Goal: Information Seeking & Learning: Learn about a topic

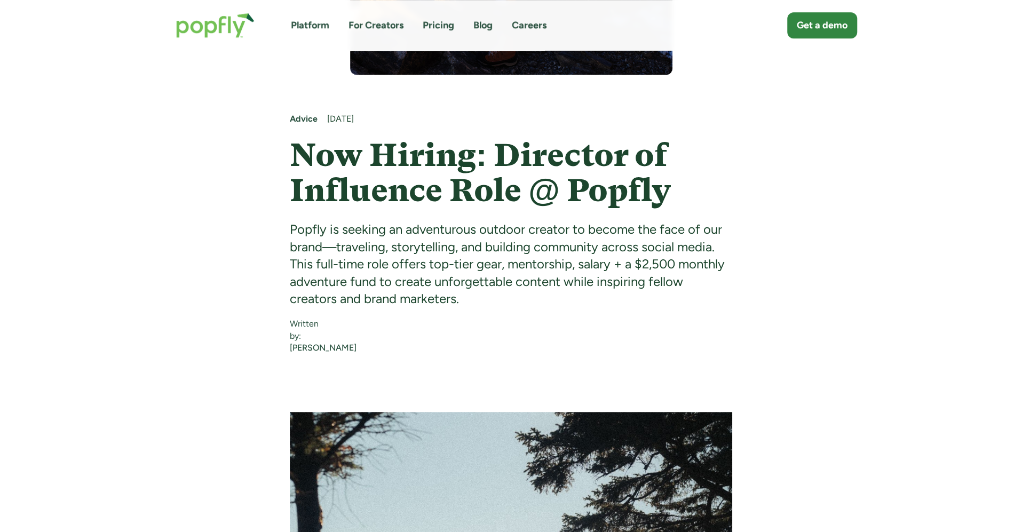
scroll to position [459, 0]
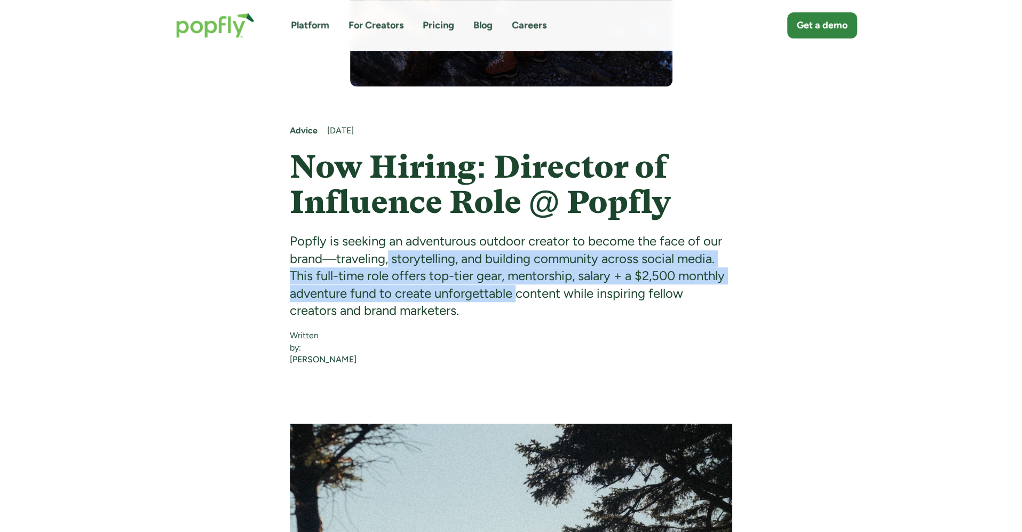
drag, startPoint x: 389, startPoint y: 253, endPoint x: 517, endPoint y: 290, distance: 133.1
click at [517, 289] on div "Popfly is seeking an adventurous outdoor creator to become the face of our bran…" at bounding box center [511, 276] width 442 height 86
click at [517, 290] on div "Popfly is seeking an adventurous outdoor creator to become the face of our bran…" at bounding box center [511, 276] width 442 height 86
drag, startPoint x: 430, startPoint y: 256, endPoint x: 527, endPoint y: 290, distance: 103.5
click at [527, 290] on div "Popfly is seeking an adventurous outdoor creator to become the face of our bran…" at bounding box center [511, 276] width 442 height 86
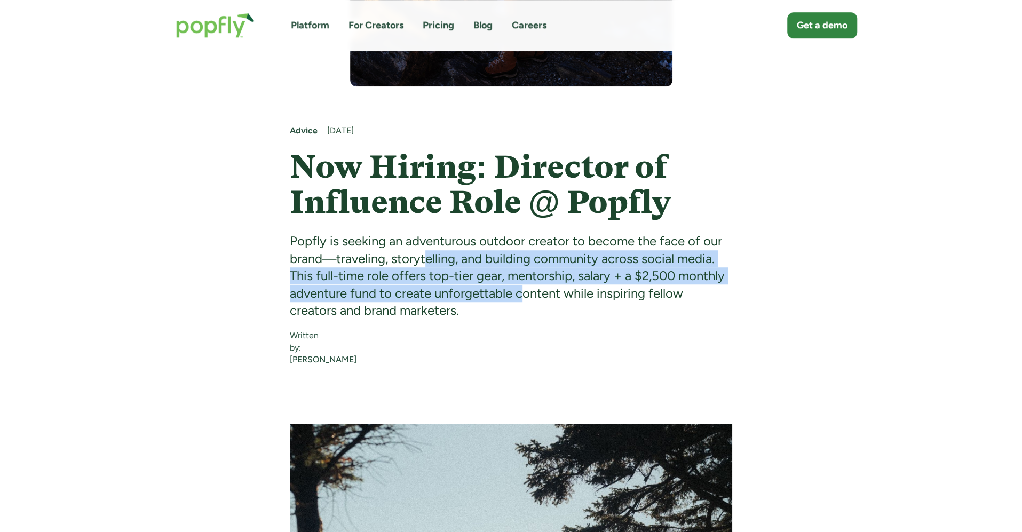
click at [527, 290] on div "Popfly is seeking an adventurous outdoor creator to become the face of our bran…" at bounding box center [511, 276] width 442 height 86
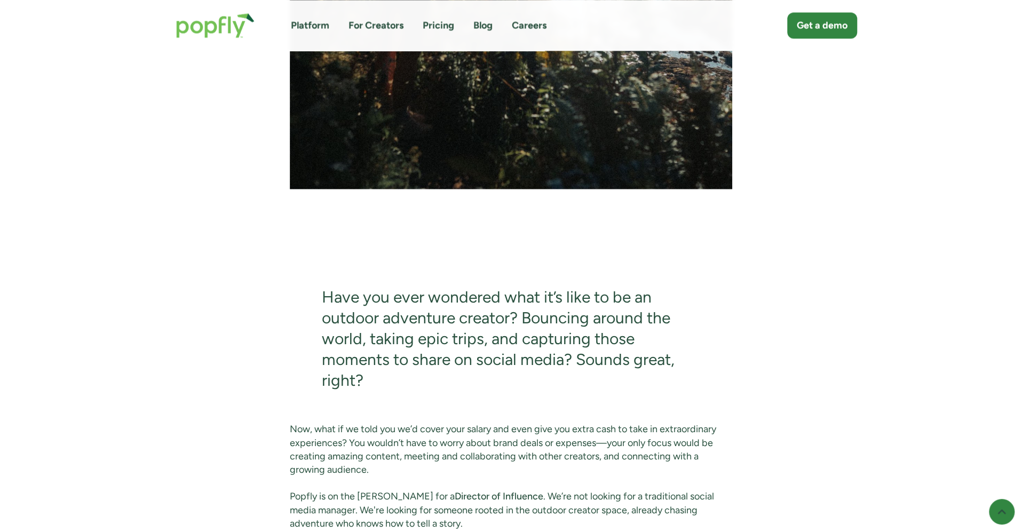
scroll to position [1251, 0]
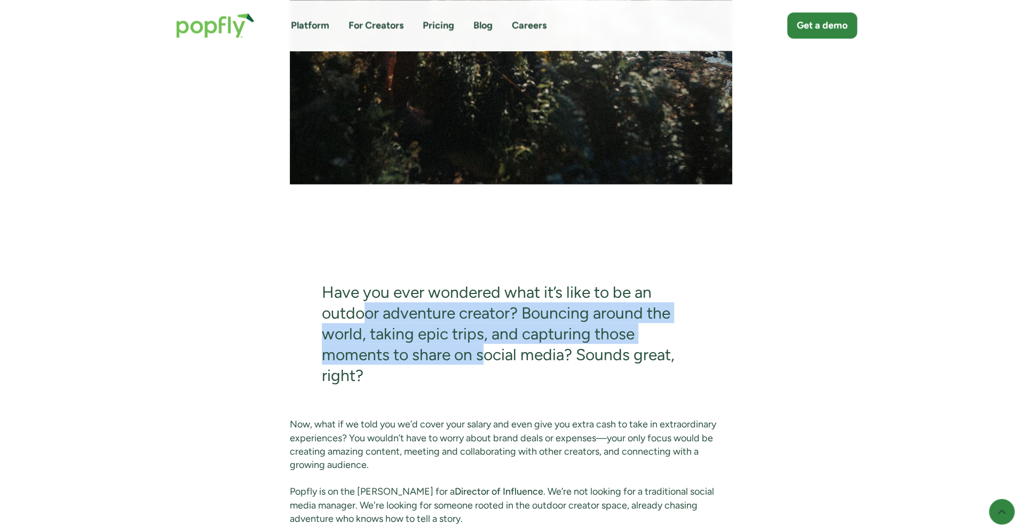
drag, startPoint x: 366, startPoint y: 318, endPoint x: 490, endPoint y: 378, distance: 138.7
click at [490, 377] on blockquote "Have you ever wondered what it’s like to be an outdoor adventure creator? Bounc…" at bounding box center [511, 333] width 442 height 168
click at [490, 378] on blockquote "Have you ever wondered what it’s like to be an outdoor adventure creator? Bounc…" at bounding box center [511, 333] width 442 height 168
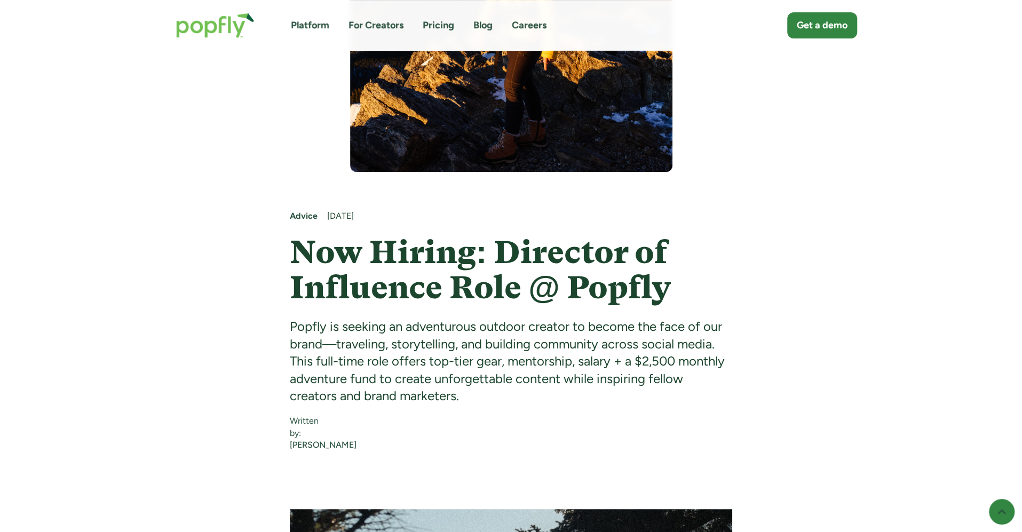
scroll to position [382, 0]
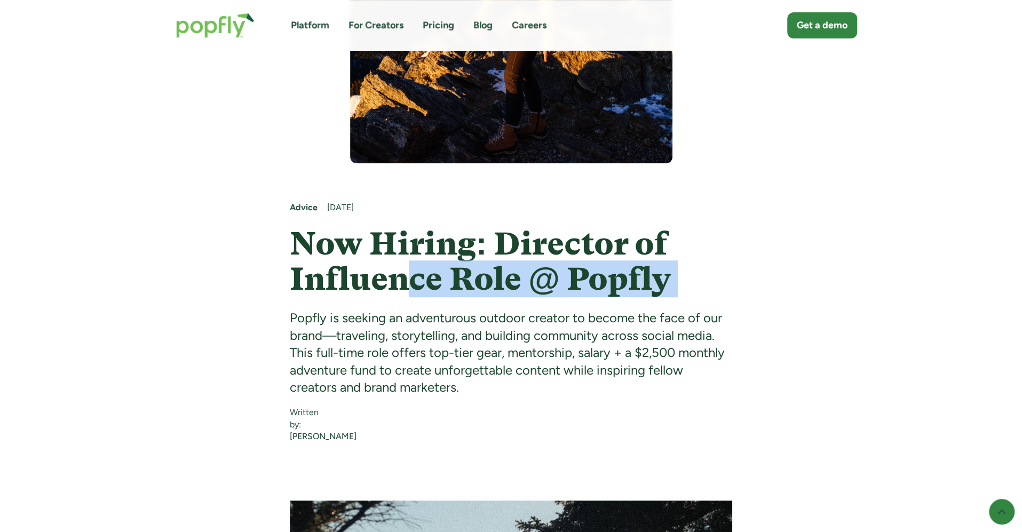
drag, startPoint x: 409, startPoint y: 267, endPoint x: 527, endPoint y: 313, distance: 126.3
click at [527, 313] on div "Advice August 12, 2025 Now Hiring: Director of Influence Role @ Popfly Popfly i…" at bounding box center [511, 299] width 442 height 194
click at [527, 313] on div "Popfly is seeking an adventurous outdoor creator to become the face of our bran…" at bounding box center [511, 353] width 442 height 86
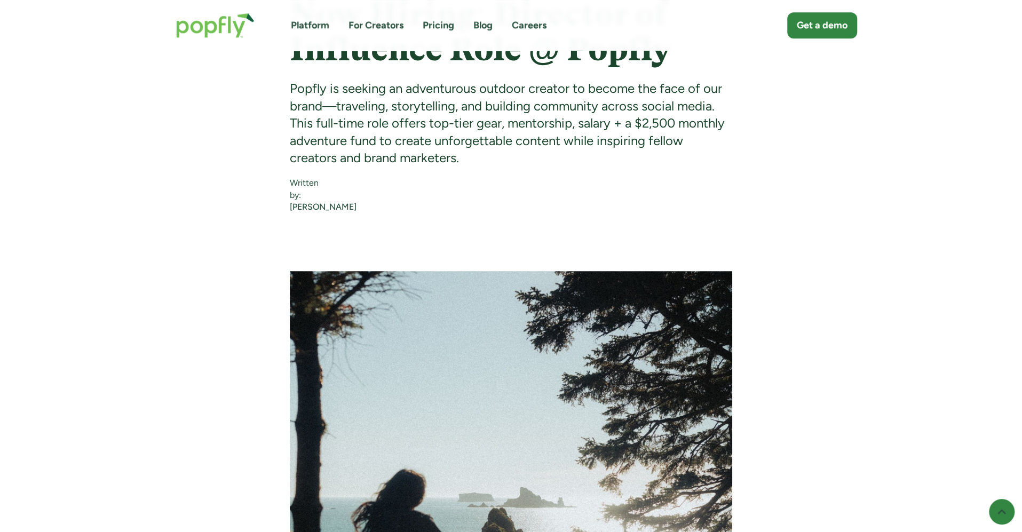
scroll to position [613, 0]
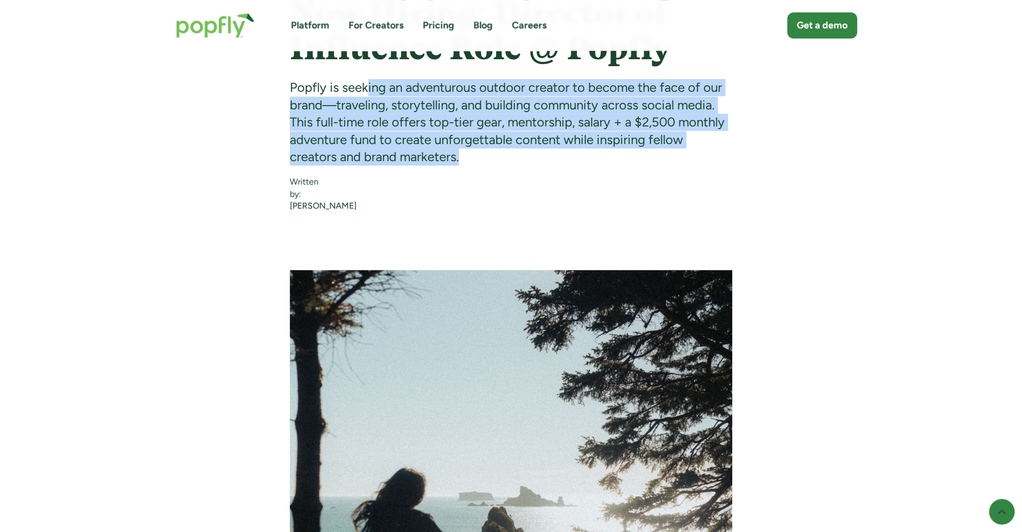
drag, startPoint x: 364, startPoint y: 89, endPoint x: 498, endPoint y: 157, distance: 150.1
click at [498, 156] on div "Popfly is seeking an adventurous outdoor creator to become the face of our bran…" at bounding box center [511, 122] width 442 height 86
click at [498, 157] on div "Popfly is seeking an adventurous outdoor creator to become the face of our bran…" at bounding box center [511, 122] width 442 height 86
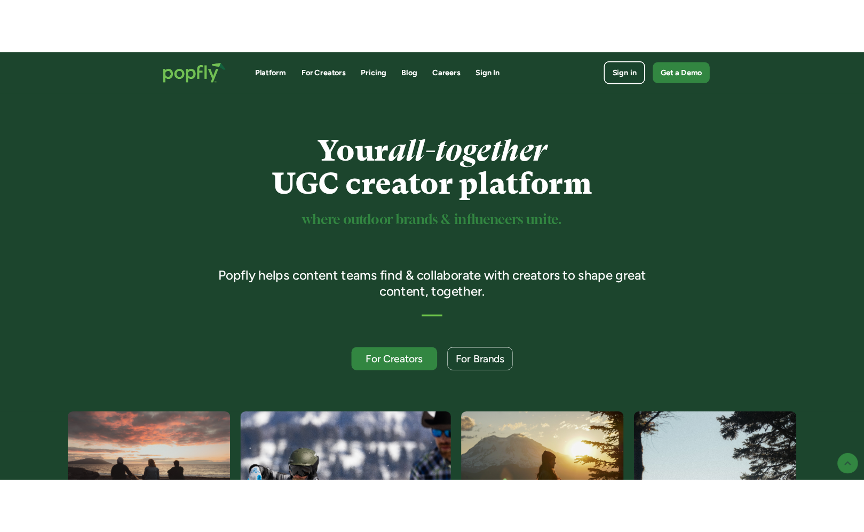
scroll to position [512, 0]
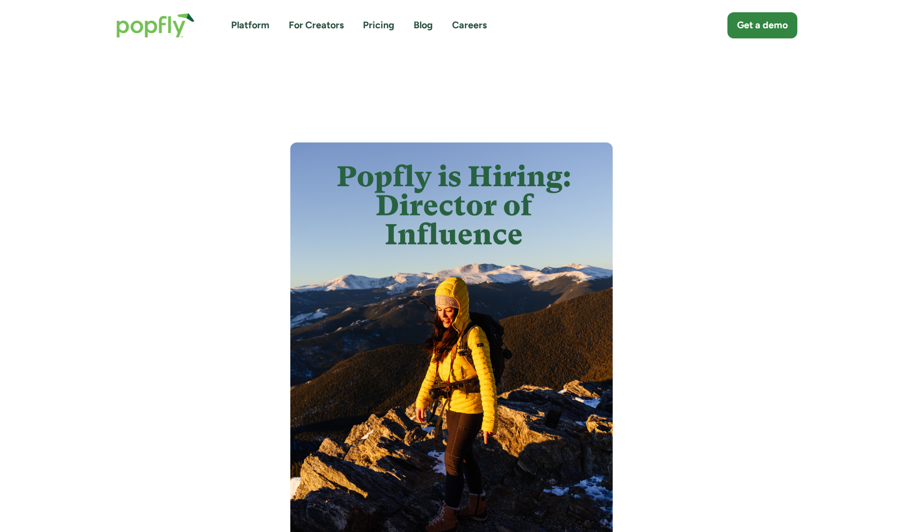
click at [140, 30] on img "home" at bounding box center [156, 25] width 100 height 46
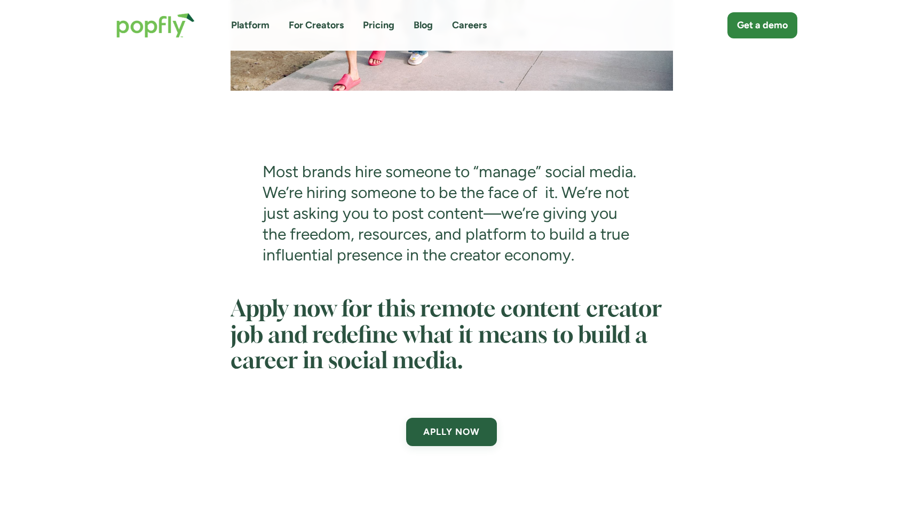
scroll to position [3608, 0]
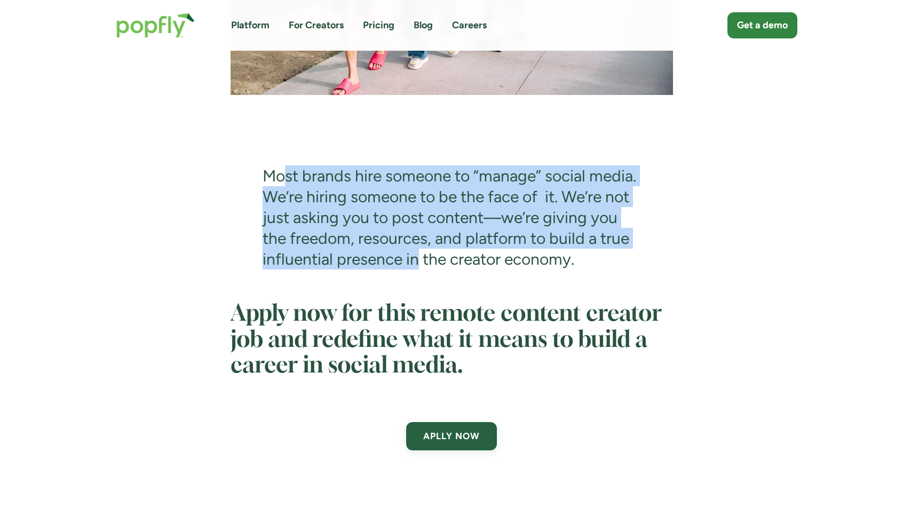
drag, startPoint x: 286, startPoint y: 196, endPoint x: 416, endPoint y: 272, distance: 150.4
click at [416, 272] on blockquote "Most brands hire someone to “manage” social media. We’re hiring someone to be t…" at bounding box center [452, 217] width 442 height 168
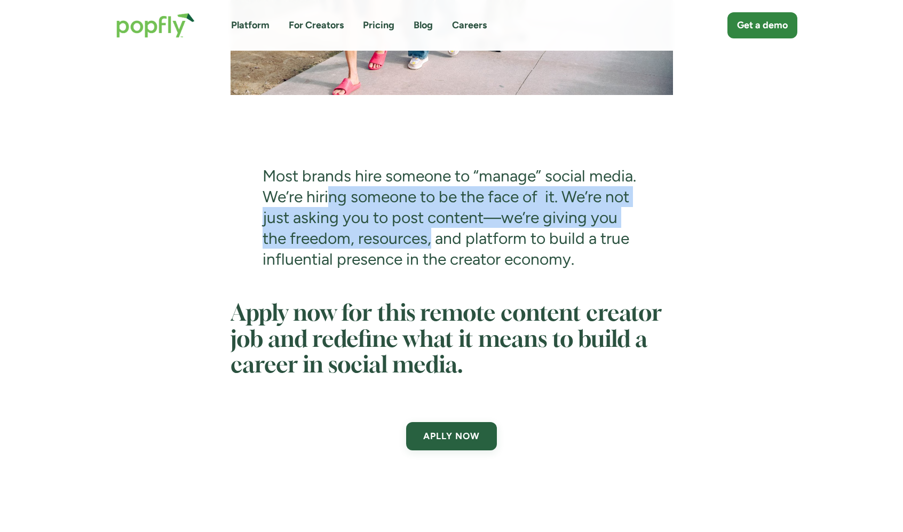
drag, startPoint x: 328, startPoint y: 207, endPoint x: 431, endPoint y: 258, distance: 115.0
click at [431, 258] on blockquote "Most brands hire someone to “manage” social media. We’re hiring someone to be t…" at bounding box center [452, 217] width 442 height 168
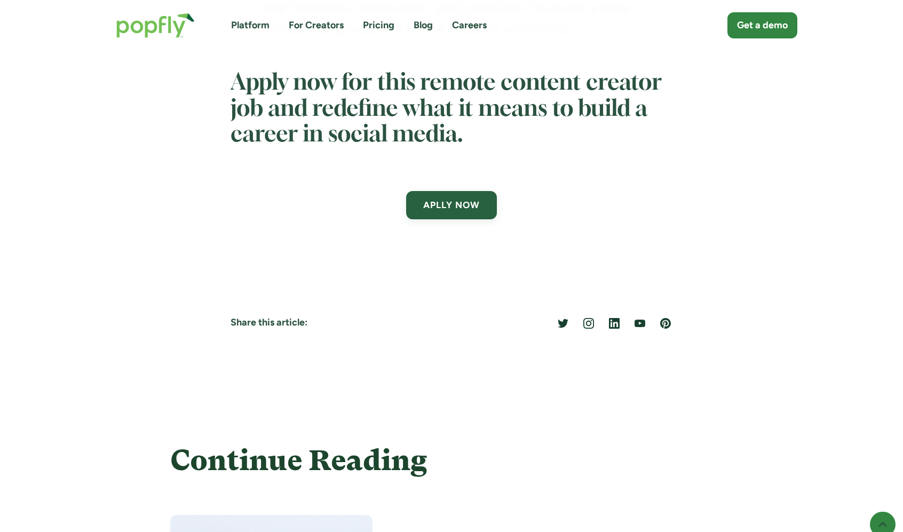
scroll to position [3840, 0]
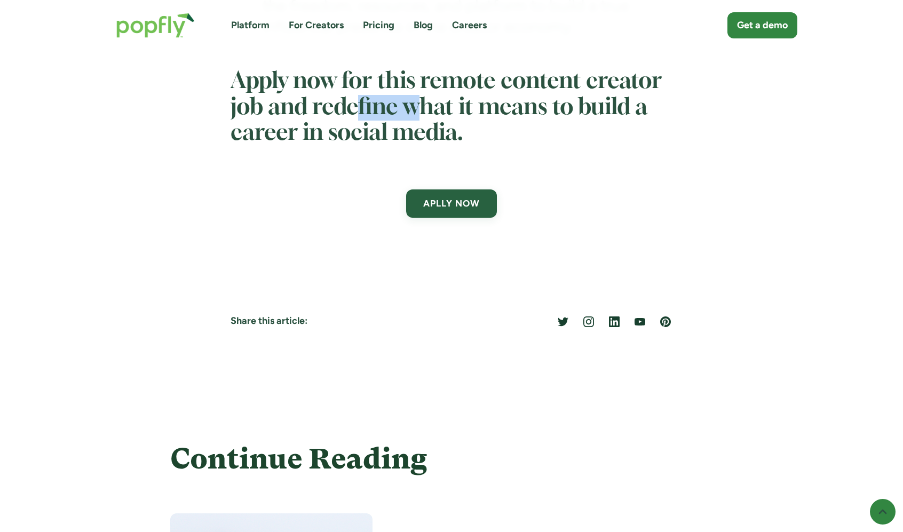
drag, startPoint x: 353, startPoint y: 110, endPoint x: 458, endPoint y: 137, distance: 109.0
click at [458, 137] on h2 "Apply now for this remote content creator job and redefine what it means to bui…" at bounding box center [452, 107] width 442 height 77
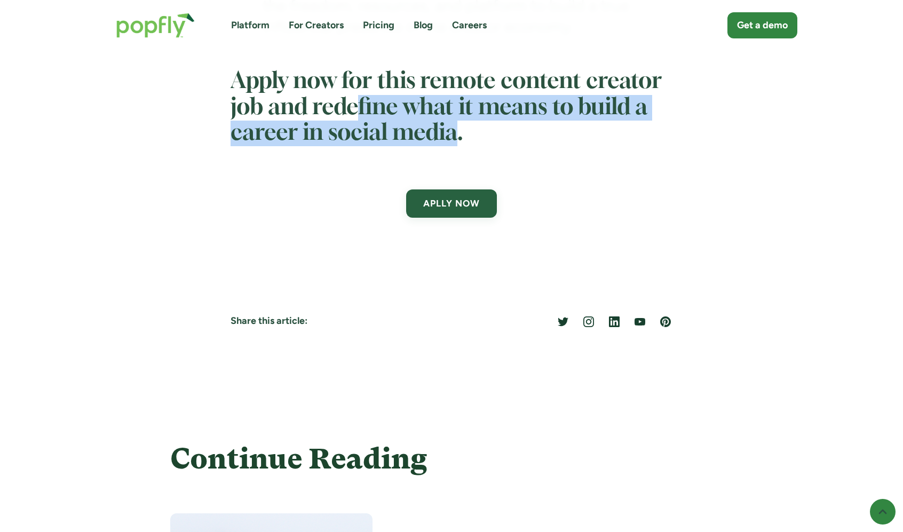
click at [458, 137] on h2 "Apply now for this remote content creator job and redefine what it means to bui…" at bounding box center [452, 107] width 442 height 77
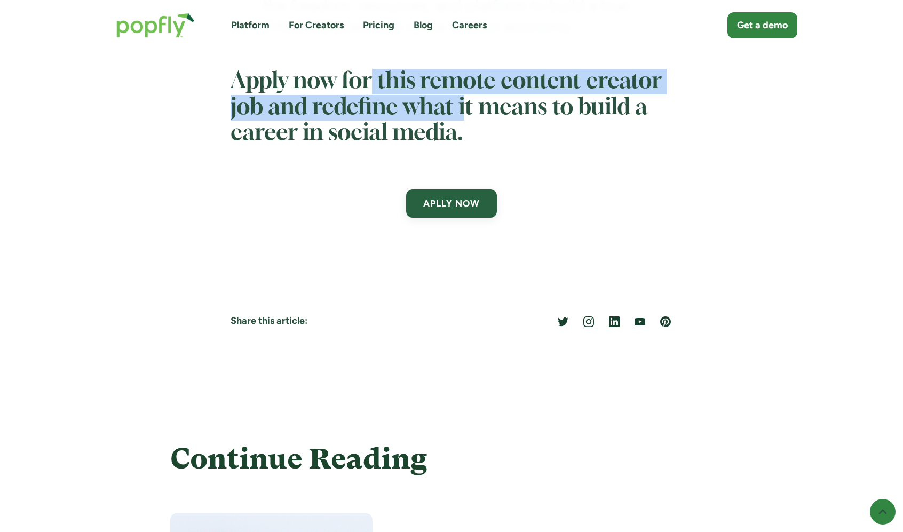
drag, startPoint x: 372, startPoint y: 97, endPoint x: 465, endPoint y: 117, distance: 95.2
click at [465, 117] on h2 "Apply now for this remote content creator job and redefine what it means to bui…" at bounding box center [452, 107] width 442 height 77
drag, startPoint x: 393, startPoint y: 88, endPoint x: 475, endPoint y: 118, distance: 87.1
click at [475, 118] on h2 "Apply now for this remote content creator job and redefine what it means to bui…" at bounding box center [452, 107] width 442 height 77
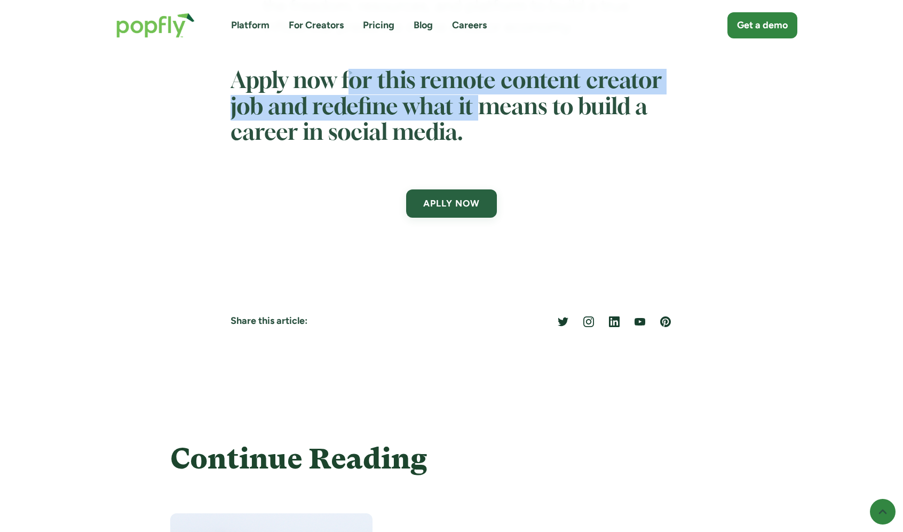
click at [475, 118] on h2 "Apply now for this remote content creator job and redefine what it means to bui…" at bounding box center [452, 107] width 442 height 77
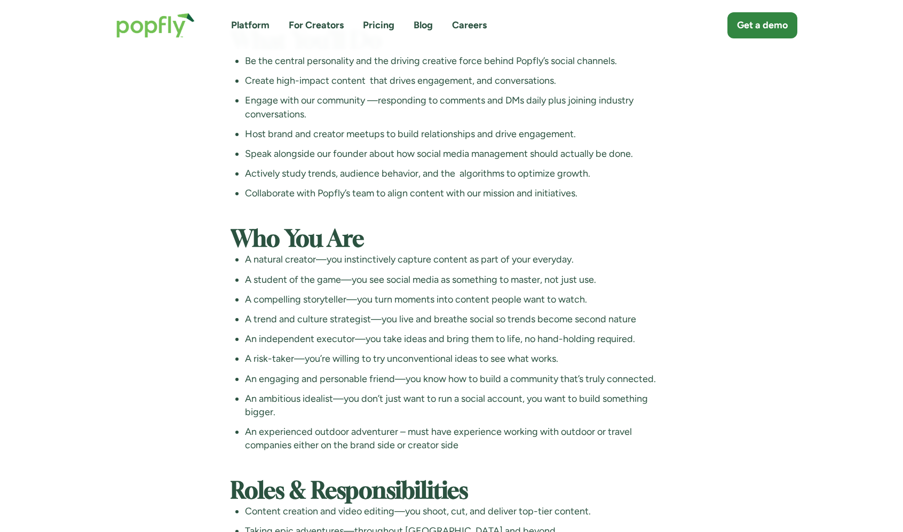
scroll to position [2156, 0]
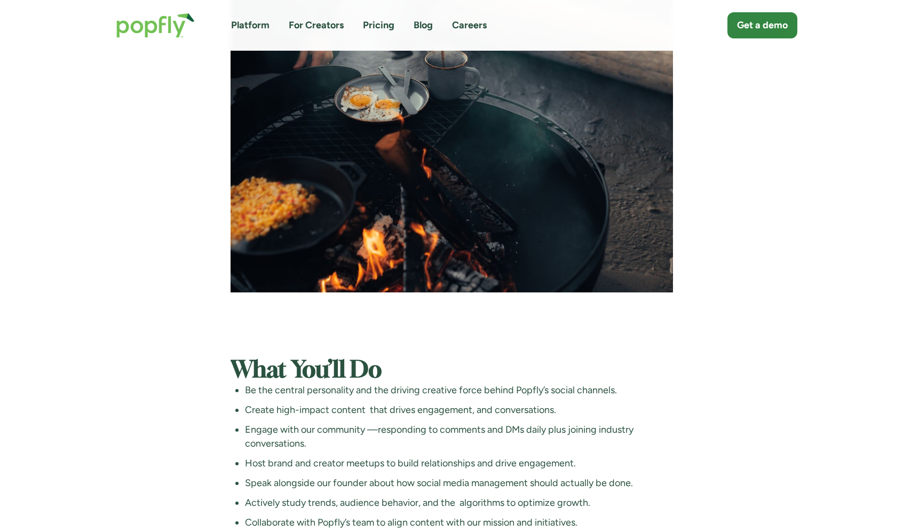
click at [125, 41] on img "home" at bounding box center [156, 25] width 100 height 46
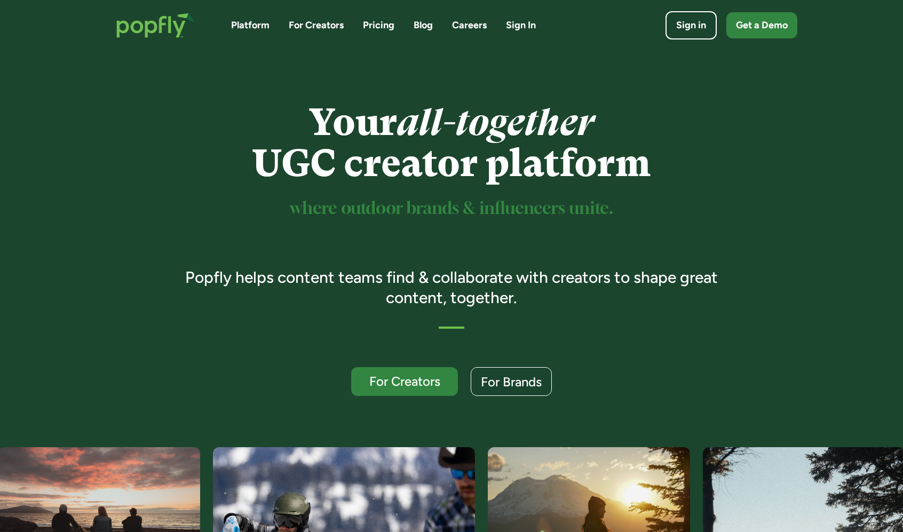
click at [149, 36] on img "home" at bounding box center [156, 25] width 100 height 46
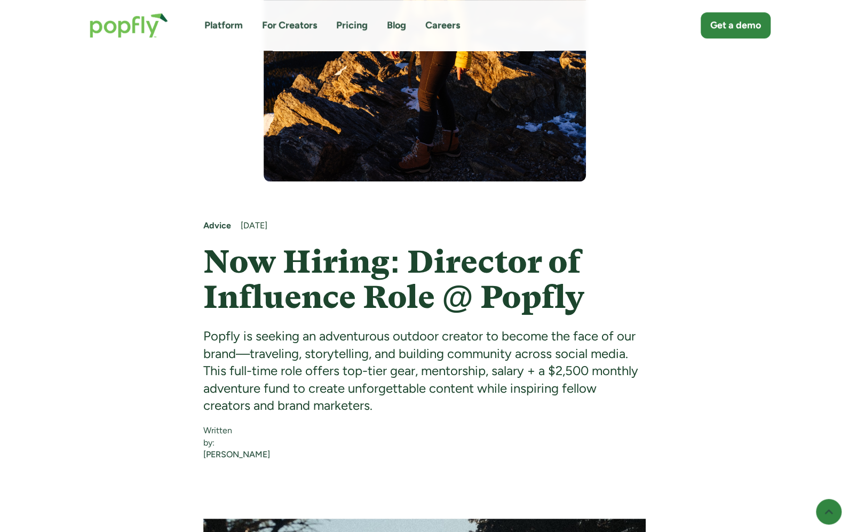
scroll to position [381, 0]
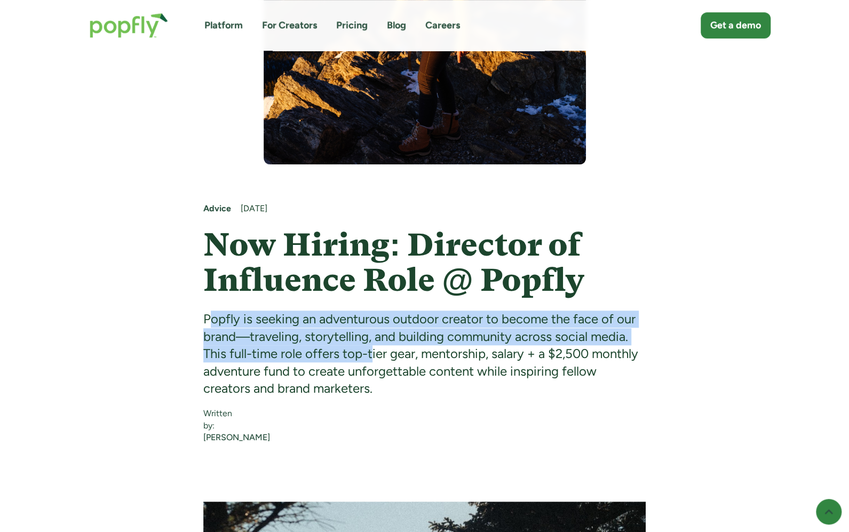
drag, startPoint x: 208, startPoint y: 319, endPoint x: 373, endPoint y: 359, distance: 170.2
click at [373, 359] on div "Popfly is seeking an adventurous outdoor creator to become the face of our bran…" at bounding box center [424, 354] width 442 height 86
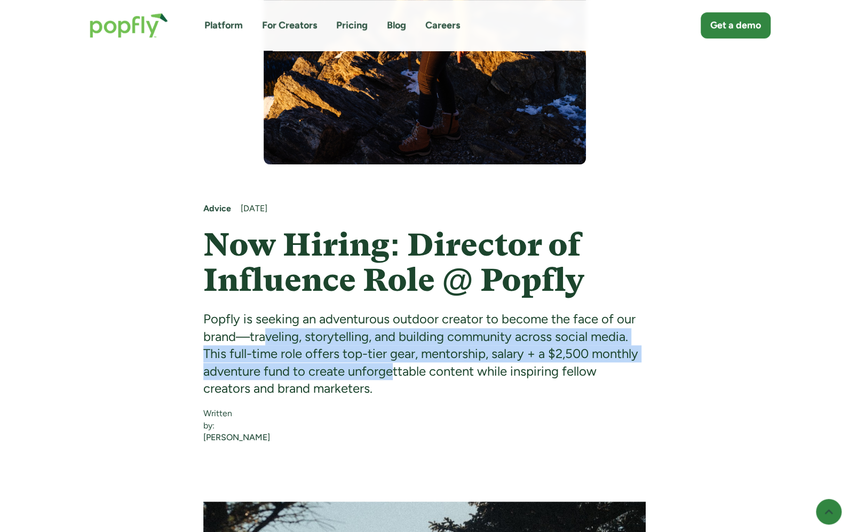
drag, startPoint x: 265, startPoint y: 332, endPoint x: 392, endPoint y: 374, distance: 133.7
click at [392, 374] on div "Popfly is seeking an adventurous outdoor creator to become the face of our bran…" at bounding box center [424, 354] width 442 height 86
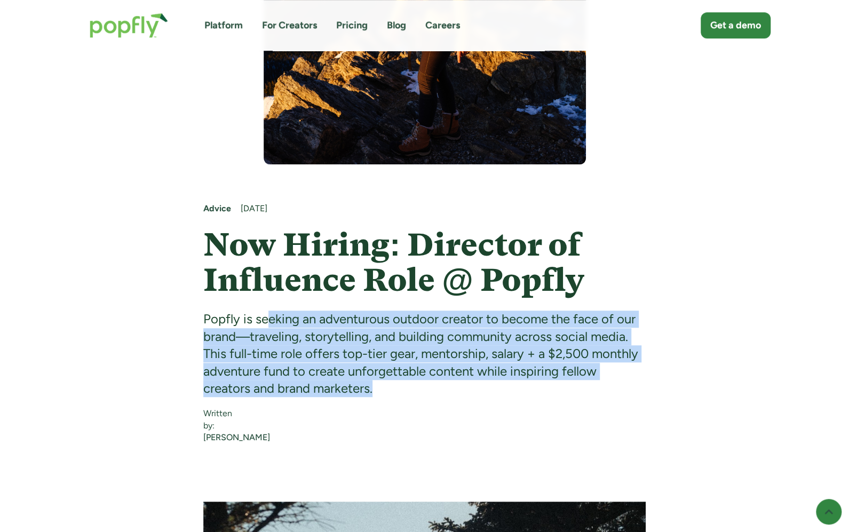
drag, startPoint x: 267, startPoint y: 322, endPoint x: 494, endPoint y: 385, distance: 235.8
click at [496, 385] on div "Popfly is seeking an adventurous outdoor creator to become the face of our bran…" at bounding box center [424, 354] width 442 height 86
click at [494, 385] on div "Popfly is seeking an adventurous outdoor creator to become the face of our bran…" at bounding box center [424, 354] width 442 height 86
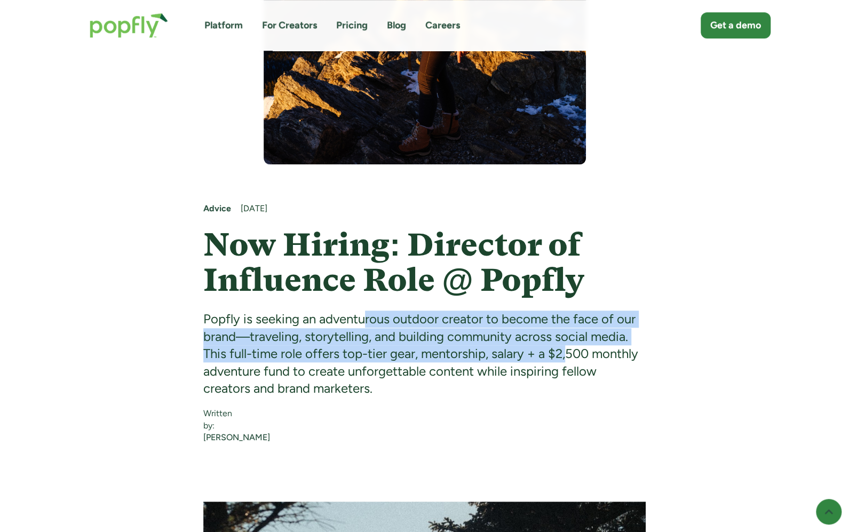
drag, startPoint x: 364, startPoint y: 326, endPoint x: 571, endPoint y: 360, distance: 209.4
click at [571, 360] on div "Popfly is seeking an adventurous outdoor creator to become the face of our bran…" at bounding box center [424, 354] width 442 height 86
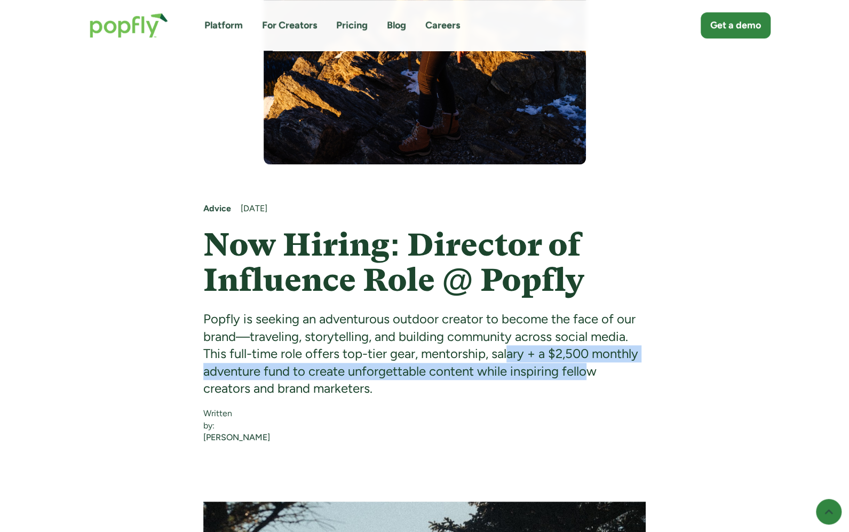
drag, startPoint x: 508, startPoint y: 356, endPoint x: 590, endPoint y: 375, distance: 84.3
click at [590, 375] on div "Popfly is seeking an adventurous outdoor creator to become the face of our bran…" at bounding box center [424, 354] width 442 height 86
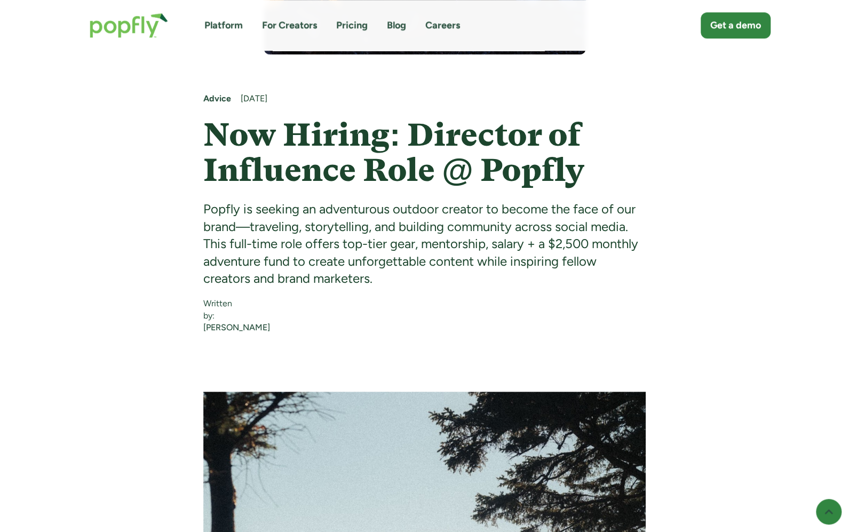
scroll to position [513, 0]
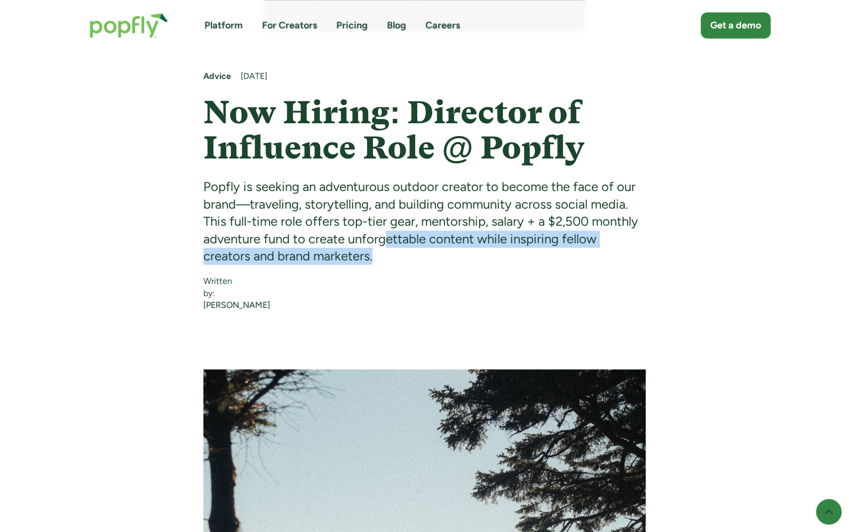
drag, startPoint x: 385, startPoint y: 231, endPoint x: 513, endPoint y: 256, distance: 130.1
click at [513, 256] on div "Popfly is seeking an adventurous outdoor creator to become the face of our bran…" at bounding box center [424, 221] width 442 height 86
drag, startPoint x: 393, startPoint y: 231, endPoint x: 535, endPoint y: 272, distance: 147.9
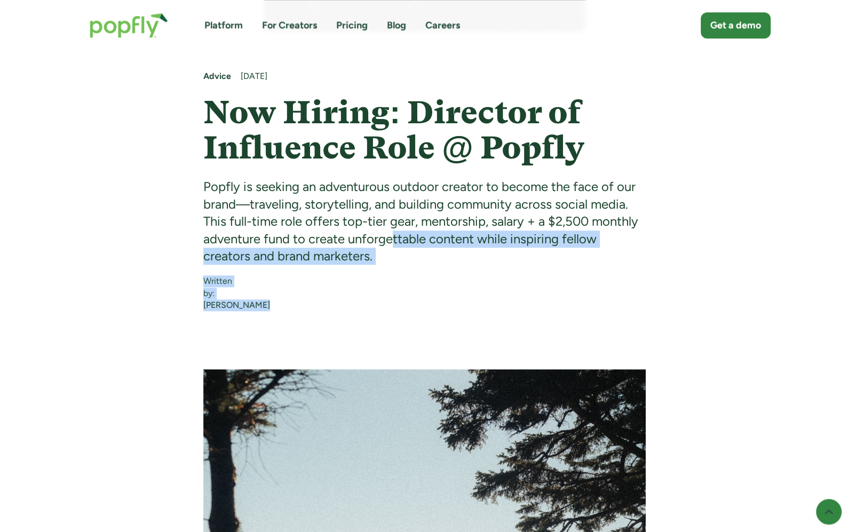
click at [535, 272] on section at bounding box center [466, 270] width 360 height 10
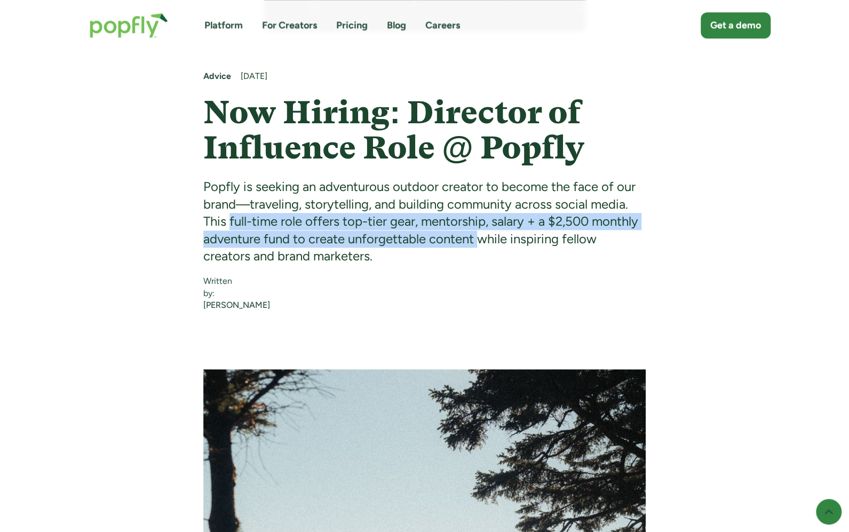
drag, startPoint x: 230, startPoint y: 222, endPoint x: 491, endPoint y: 240, distance: 261.6
click at [491, 240] on div "Popfly is seeking an adventurous outdoor creator to become the face of our bran…" at bounding box center [424, 221] width 442 height 86
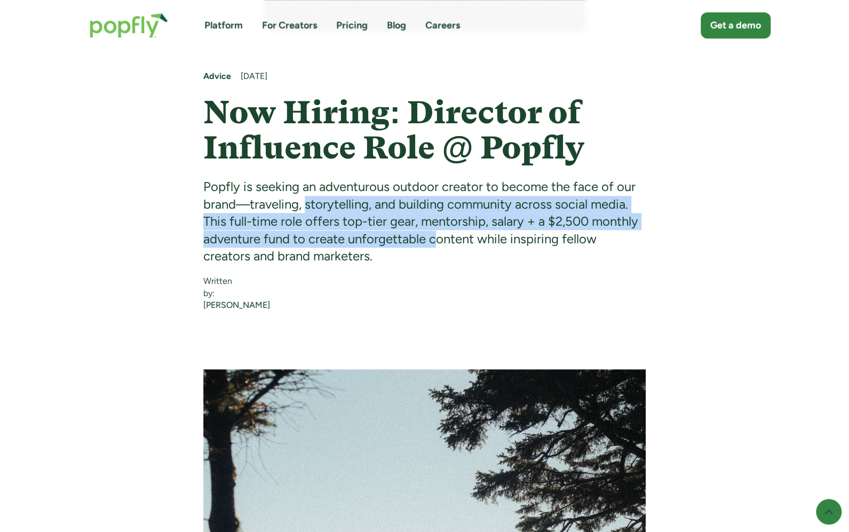
drag, startPoint x: 320, startPoint y: 206, endPoint x: 437, endPoint y: 237, distance: 121.4
click at [437, 237] on div "Popfly is seeking an adventurous outdoor creator to become the face of our bran…" at bounding box center [424, 221] width 442 height 86
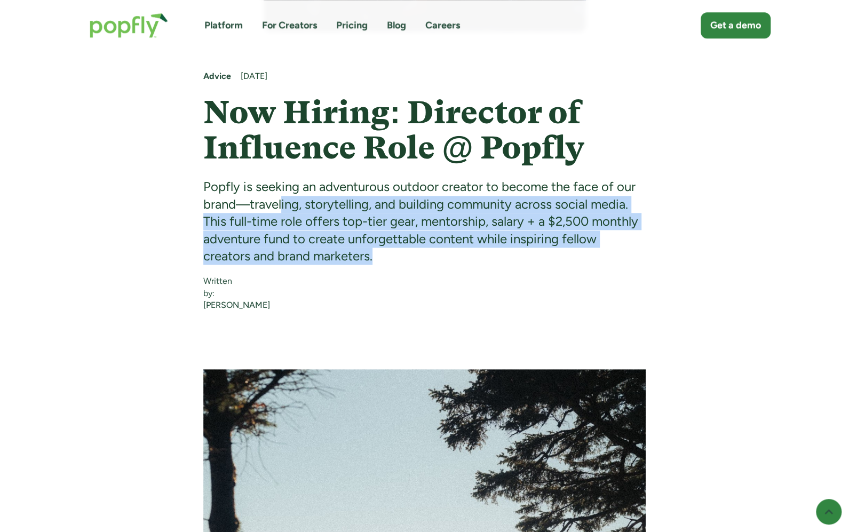
drag, startPoint x: 284, startPoint y: 202, endPoint x: 408, endPoint y: 261, distance: 138.0
click at [408, 261] on div "Popfly is seeking an adventurous outdoor creator to become the face of our bran…" at bounding box center [424, 221] width 442 height 86
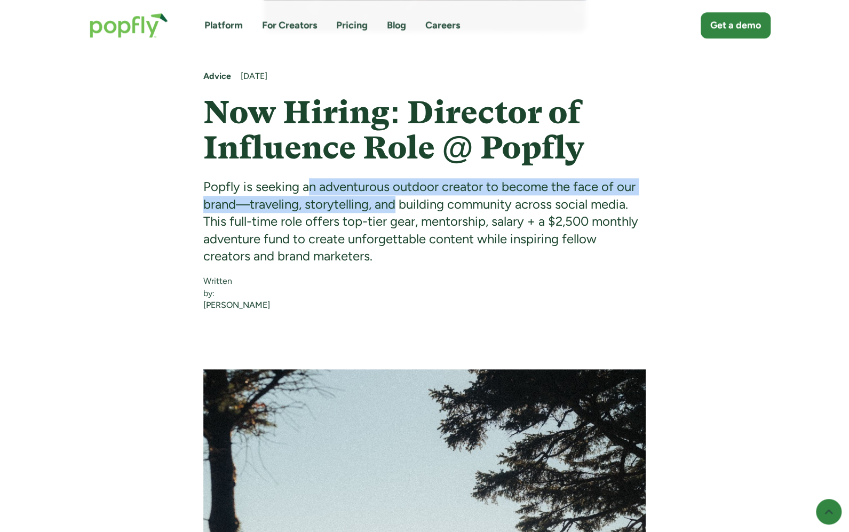
drag, startPoint x: 308, startPoint y: 192, endPoint x: 463, endPoint y: 240, distance: 162.7
click at [463, 240] on div "Popfly is seeking an adventurous outdoor creator to become the face of our bran…" at bounding box center [424, 221] width 442 height 86
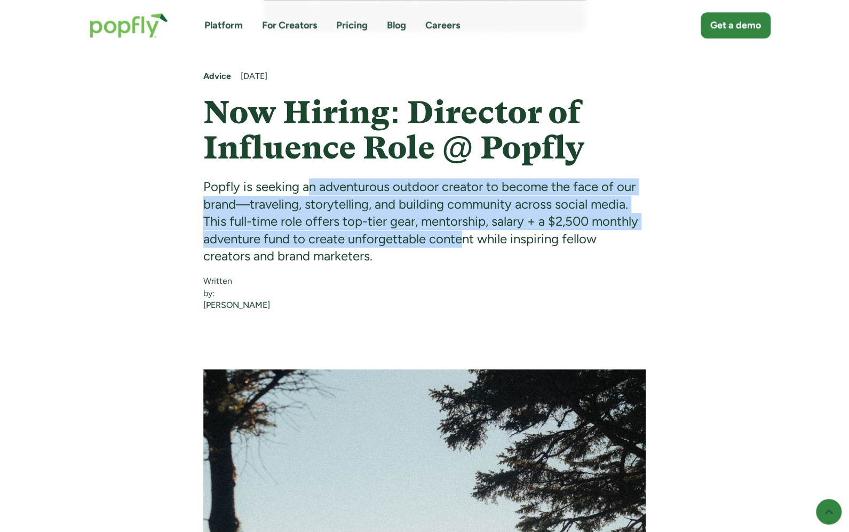
click at [463, 240] on div "Popfly is seeking an adventurous outdoor creator to become the face of our bran…" at bounding box center [424, 221] width 442 height 86
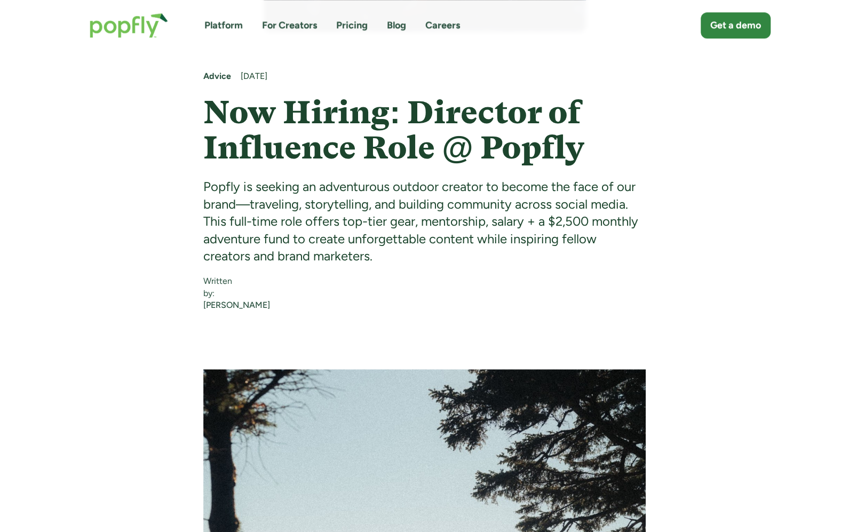
scroll to position [512, 0]
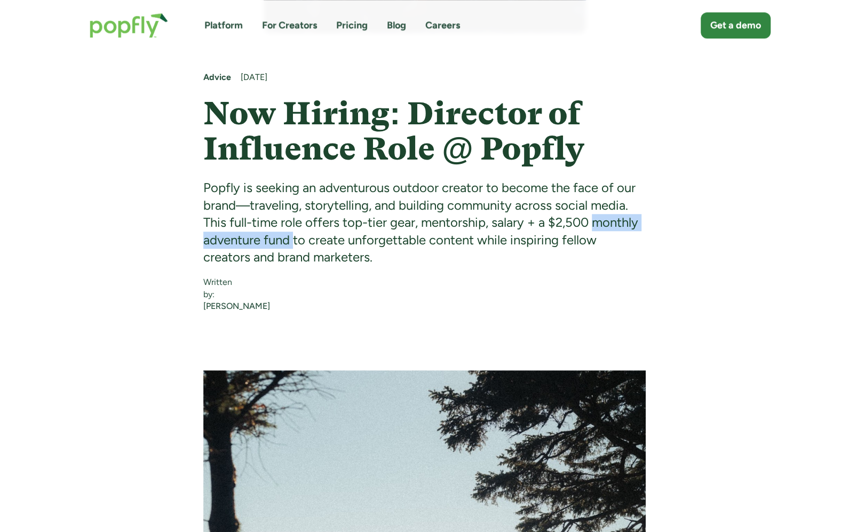
drag, startPoint x: 597, startPoint y: 224, endPoint x: 293, endPoint y: 240, distance: 304.1
click at [293, 240] on div "Popfly is seeking an adventurous outdoor creator to become the face of our bran…" at bounding box center [424, 222] width 442 height 86
copy div "monthly adventure fund"
click at [491, 286] on div "Written by: Maren Hamilton" at bounding box center [424, 289] width 442 height 46
drag, startPoint x: 540, startPoint y: 223, endPoint x: 290, endPoint y: 237, distance: 250.2
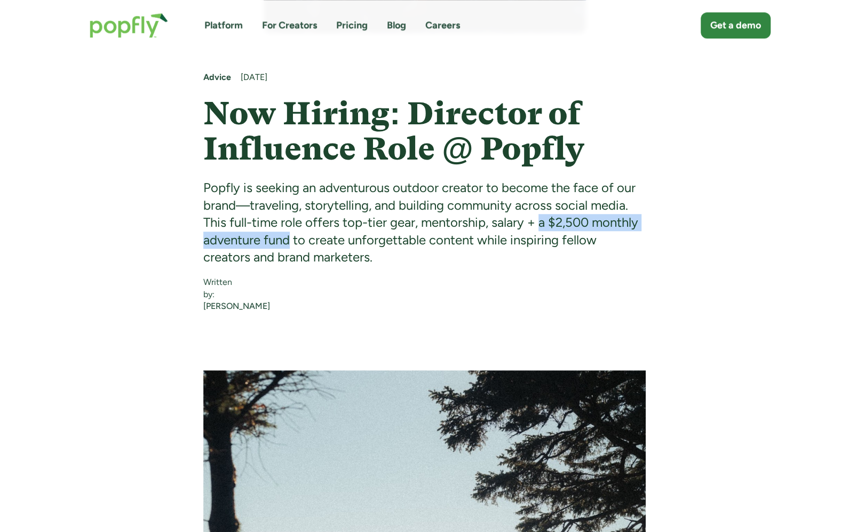
click at [290, 237] on div "Popfly is seeking an adventurous outdoor creator to become the face of our bran…" at bounding box center [424, 222] width 442 height 86
click at [425, 226] on div "Popfly is seeking an adventurous outdoor creator to become the face of our bran…" at bounding box center [424, 222] width 442 height 86
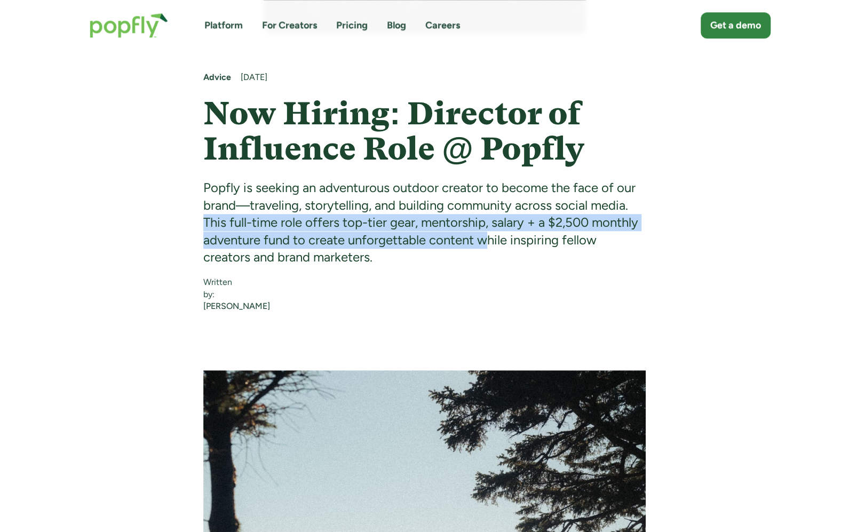
drag, startPoint x: 205, startPoint y: 220, endPoint x: 485, endPoint y: 240, distance: 280.3
click at [485, 240] on div "Popfly is seeking an adventurous outdoor creator to become the face of our bran…" at bounding box center [424, 222] width 442 height 86
copy div "This full-time role offers top-tier gear, mentorship, salary + a $2,500 monthly…"
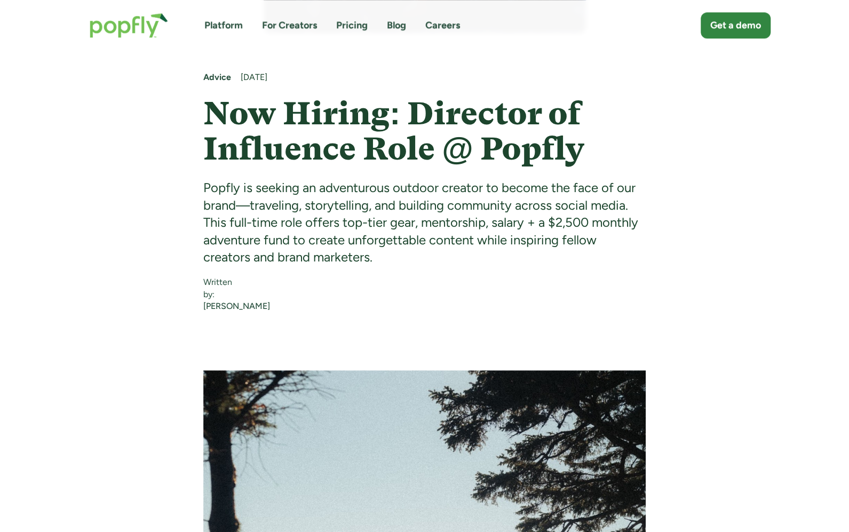
click at [552, 247] on div "Popfly is seeking an adventurous outdoor creator to become the face of our bran…" at bounding box center [424, 222] width 442 height 86
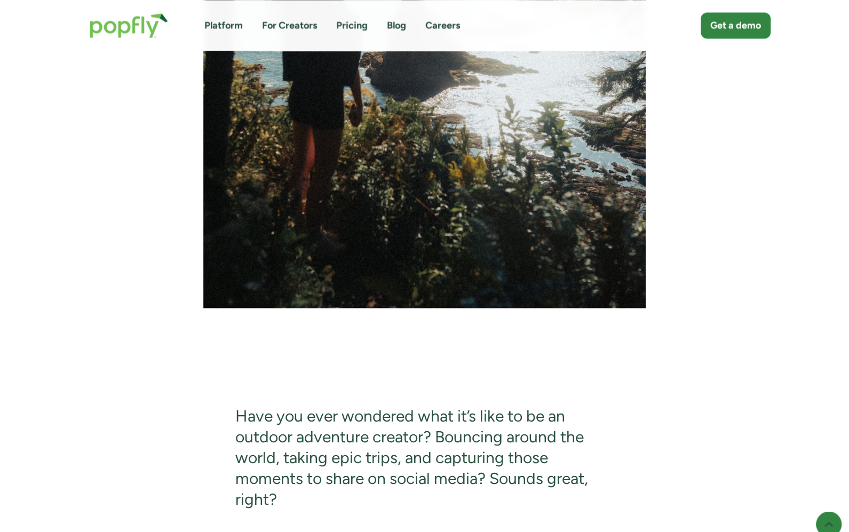
scroll to position [1294, 0]
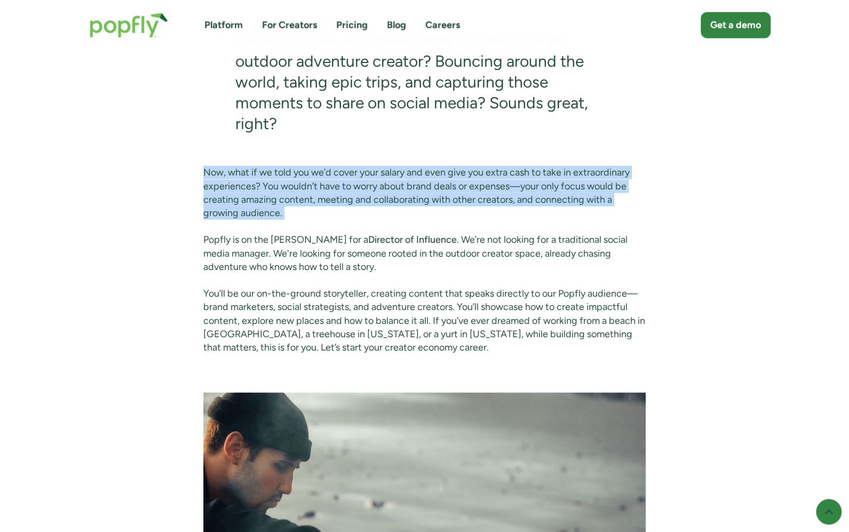
drag, startPoint x: 218, startPoint y: 176, endPoint x: 359, endPoint y: 244, distance: 157.1
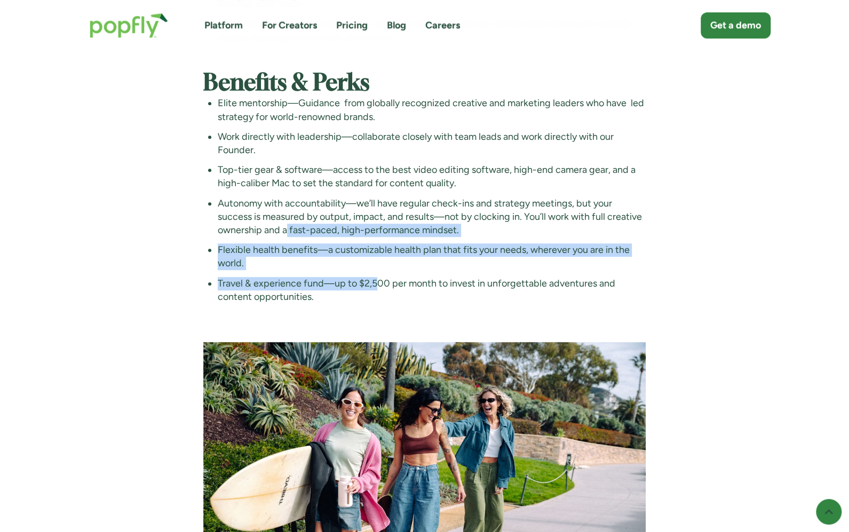
drag, startPoint x: 285, startPoint y: 248, endPoint x: 377, endPoint y: 296, distance: 103.8
click at [377, 296] on ul "Elite mentorship—Guidance from globally recognized creative and marketing leade…" at bounding box center [424, 200] width 442 height 207
click at [376, 296] on li "Travel & experience fund—up to $2,500 per month to invest in unforgettable adve…" at bounding box center [432, 290] width 428 height 27
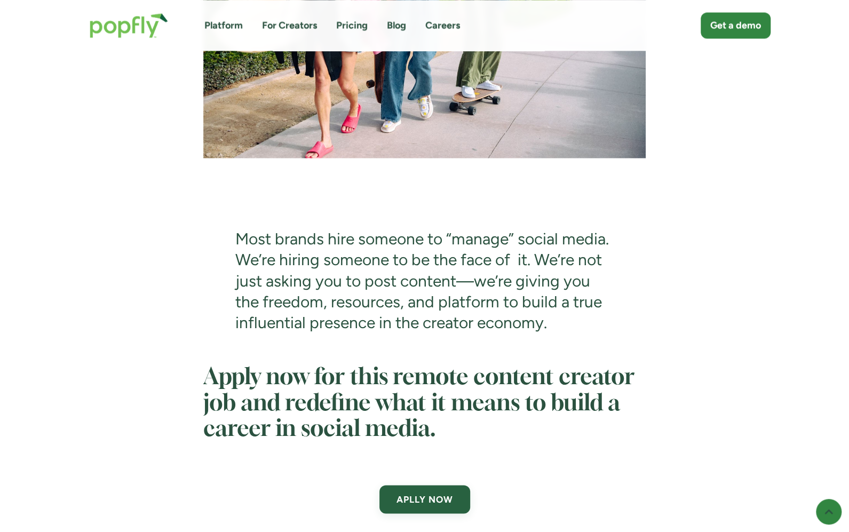
scroll to position [3562, 0]
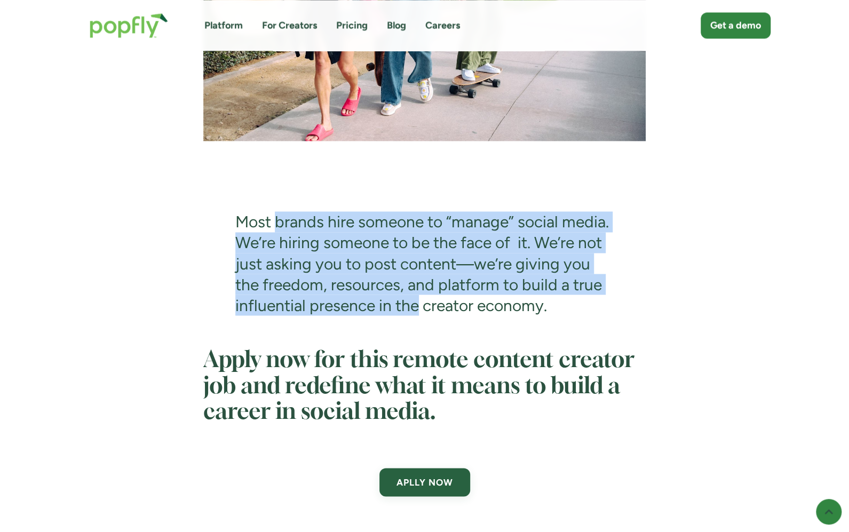
drag, startPoint x: 274, startPoint y: 240, endPoint x: 418, endPoint y: 324, distance: 166.5
click at [418, 324] on blockquote "Most brands hire someone to “manage” social media. We’re hiring someone to be t…" at bounding box center [424, 263] width 442 height 168
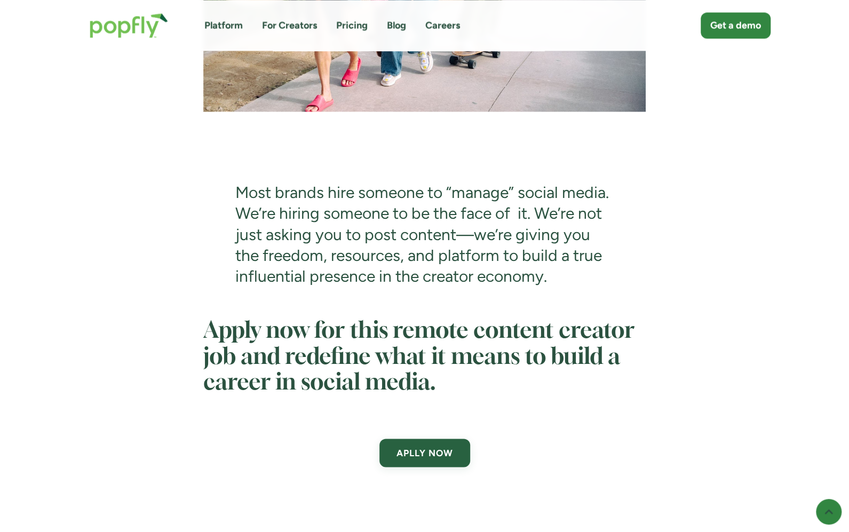
scroll to position [3635, 0]
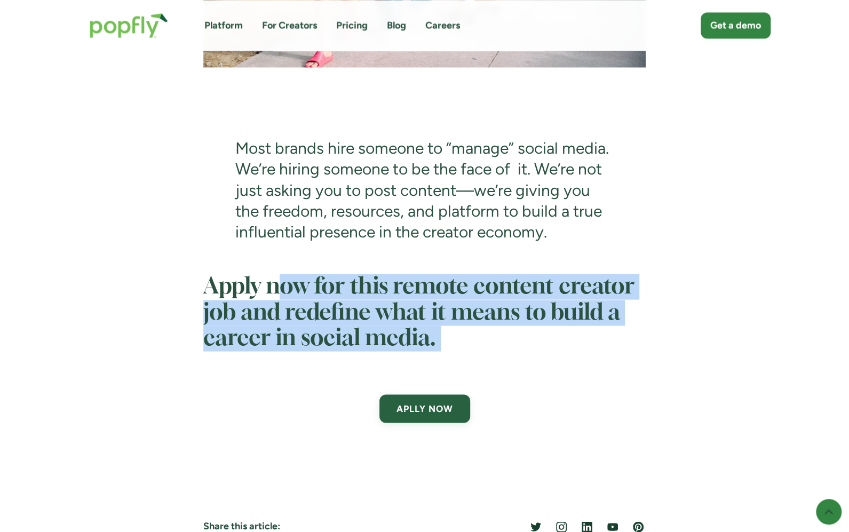
drag, startPoint x: 281, startPoint y: 305, endPoint x: 442, endPoint y: 376, distance: 176.1
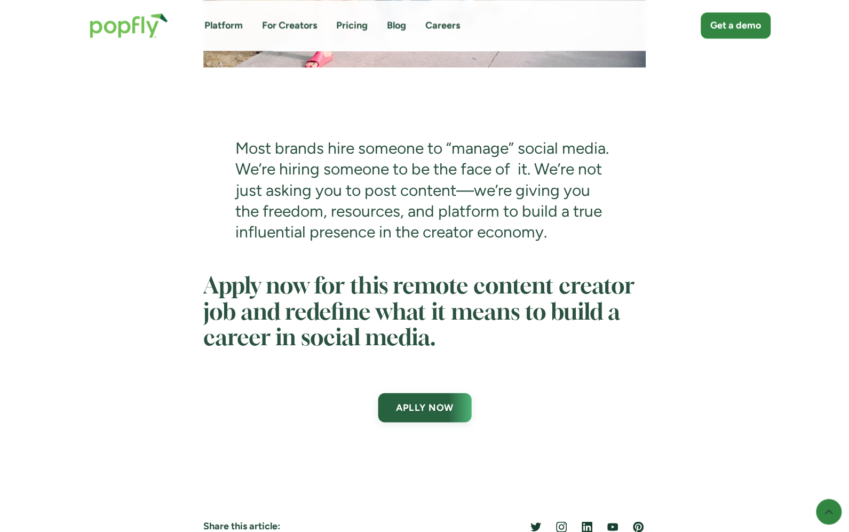
click at [429, 421] on link "APLLY NOW" at bounding box center [424, 407] width 93 height 29
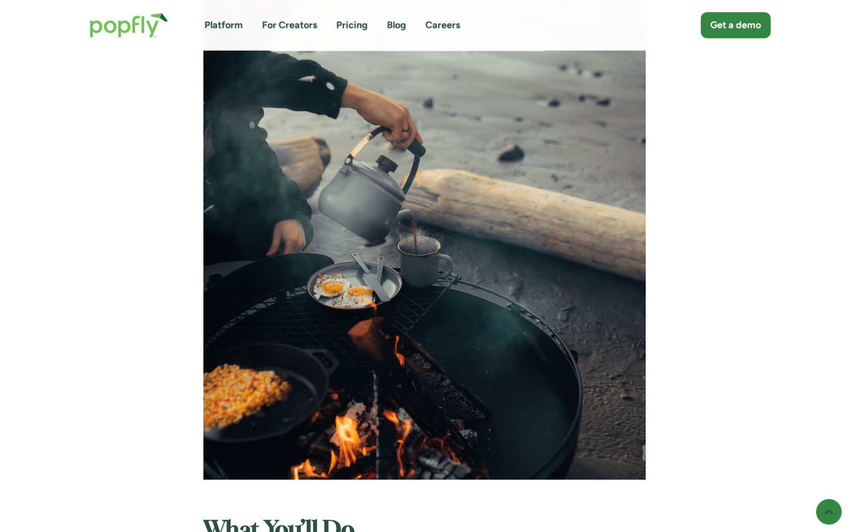
scroll to position [1999, 0]
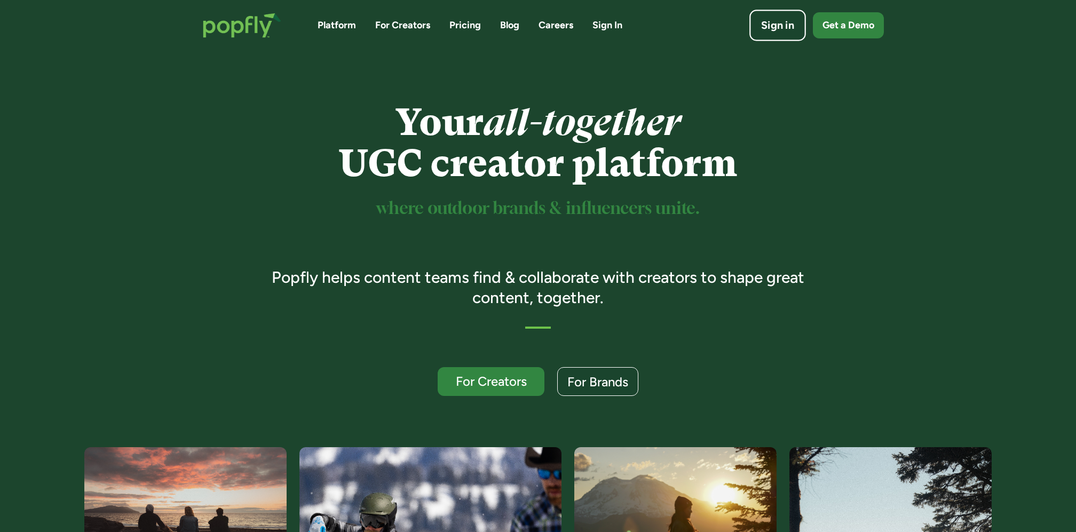
click at [773, 35] on link "Sign in" at bounding box center [777, 25] width 57 height 31
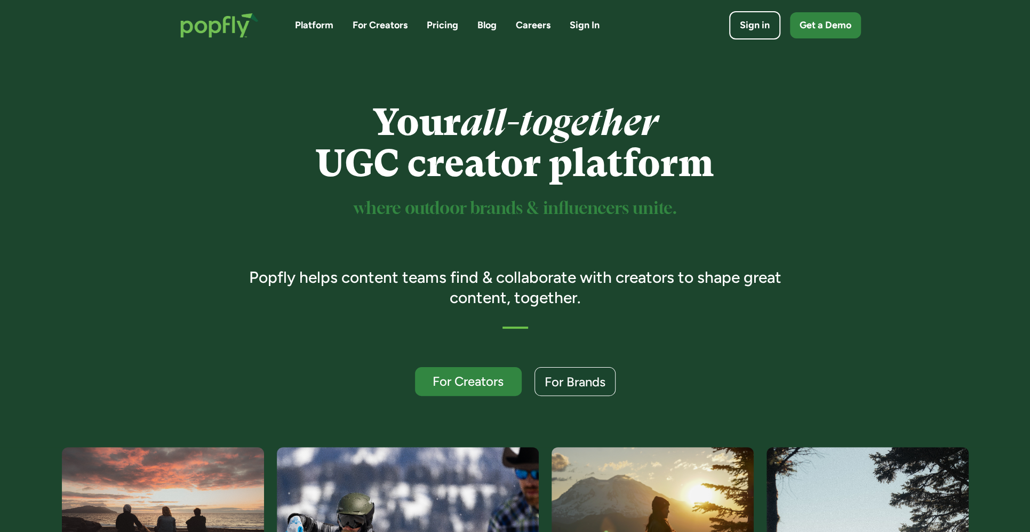
click at [445, 19] on link "Pricing" at bounding box center [442, 25] width 31 height 13
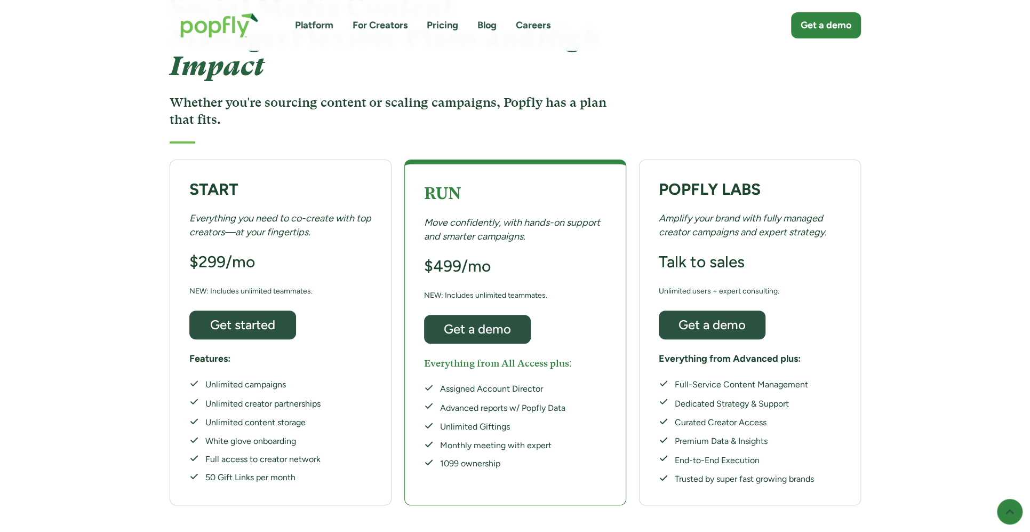
scroll to position [118, 0]
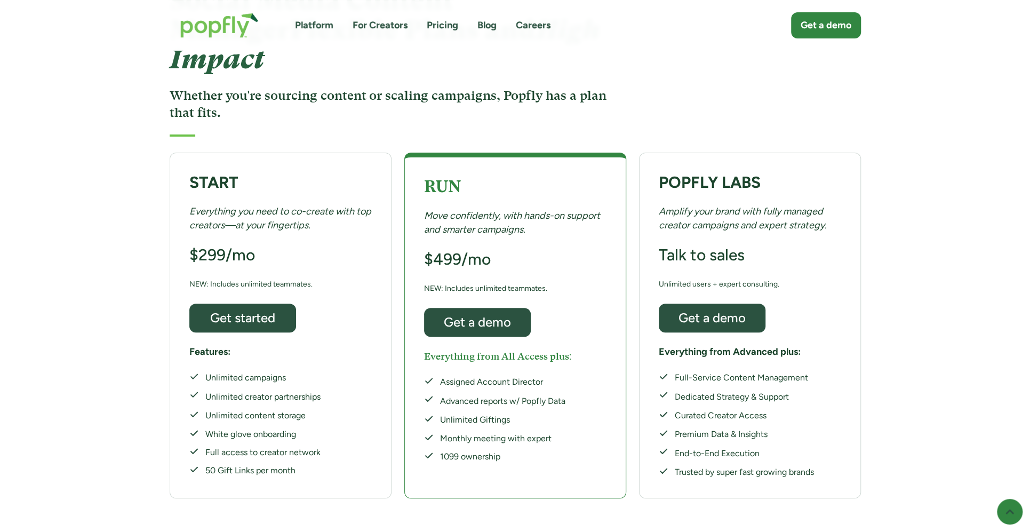
click at [110, 274] on div "START Everything you need to co-create with top creators—at your fingertips. $2…" at bounding box center [515, 325] width 1030 height 356
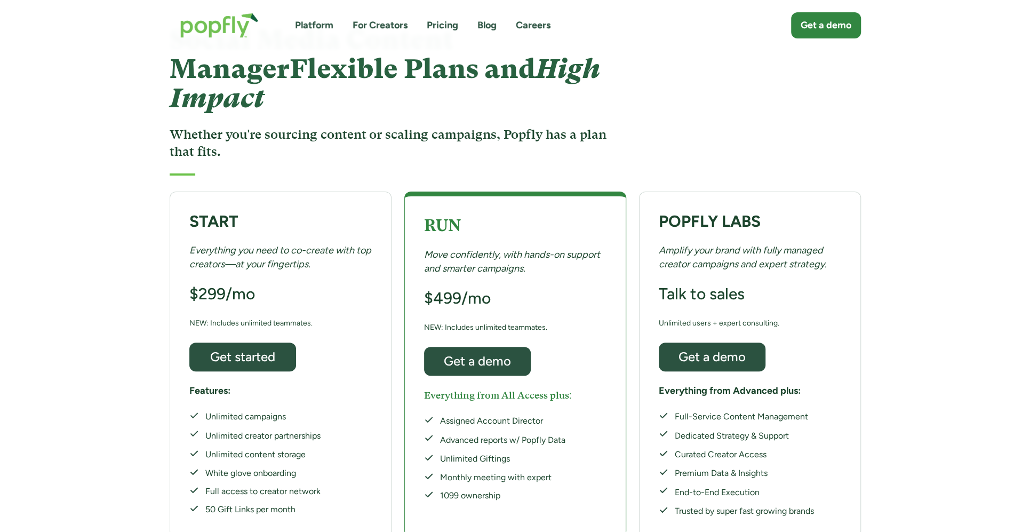
scroll to position [77, 0]
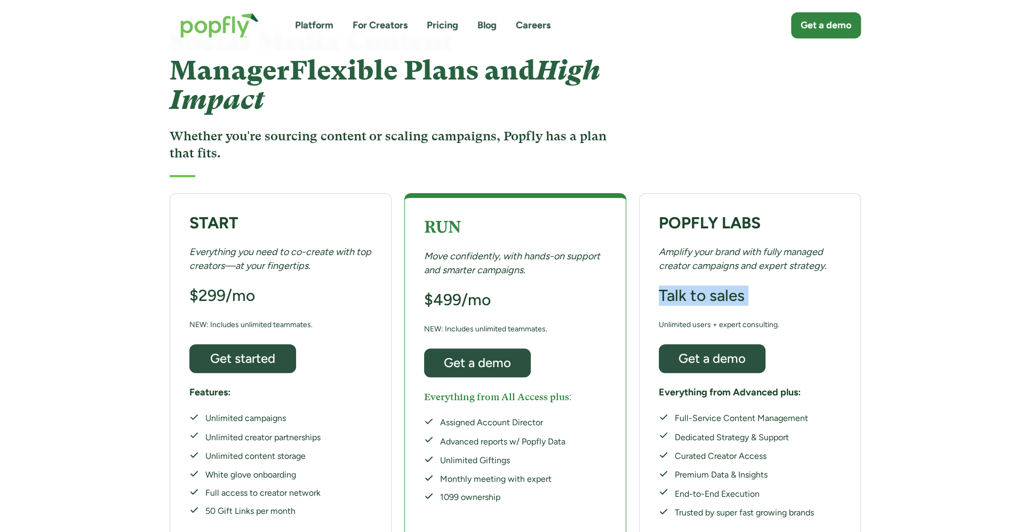
drag, startPoint x: 672, startPoint y: 253, endPoint x: 775, endPoint y: 268, distance: 104.0
click at [775, 268] on div "POPFLY LABS Amplify your brand with fully managed creator campaigns and expert …" at bounding box center [750, 366] width 222 height 346
drag, startPoint x: 705, startPoint y: 225, endPoint x: 815, endPoint y: 255, distance: 114.4
click at [815, 255] on div "POPFLY LABS Amplify your brand with fully managed creator campaigns and expert …" at bounding box center [750, 366] width 222 height 346
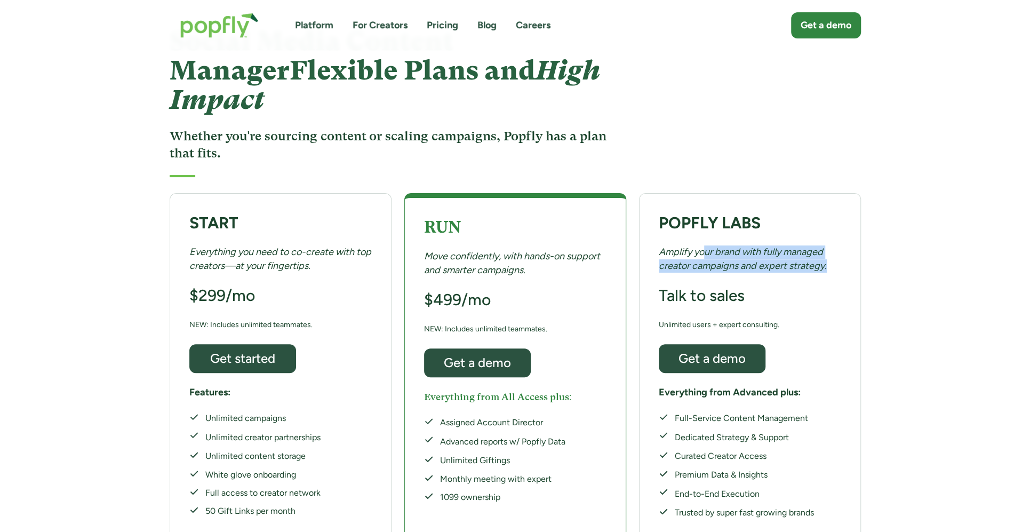
click at [815, 255] on div "POPFLY LABS Amplify your brand with fully managed creator campaigns and expert …" at bounding box center [750, 366] width 222 height 346
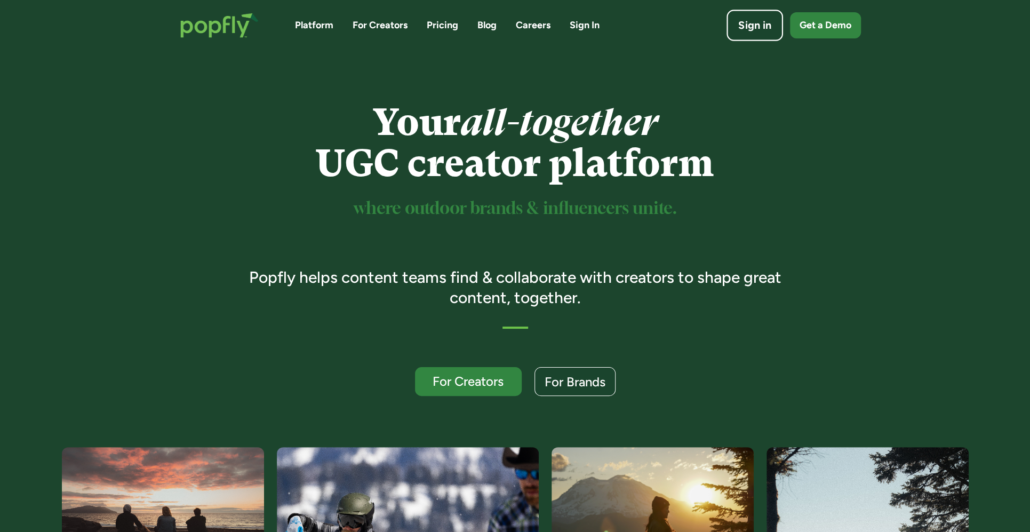
click at [740, 21] on div "Sign in" at bounding box center [755, 25] width 33 height 15
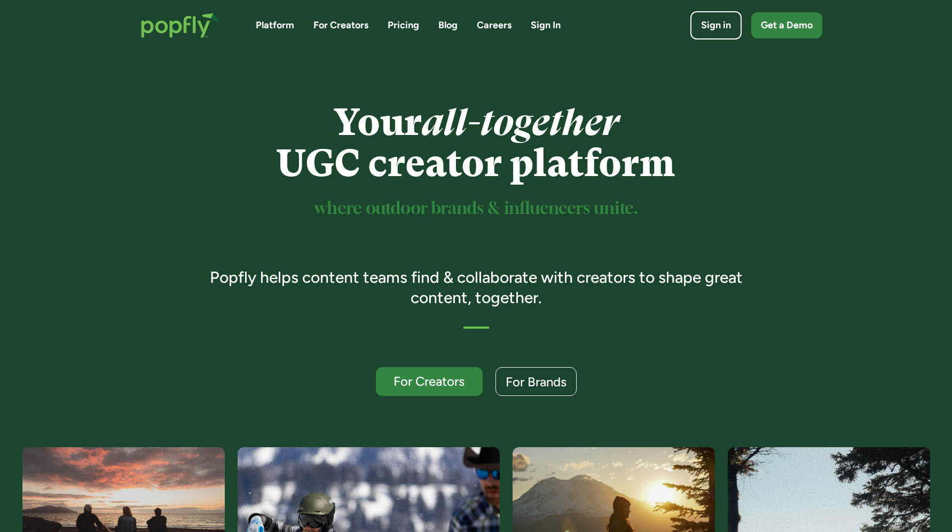
scroll to position [1259, 0]
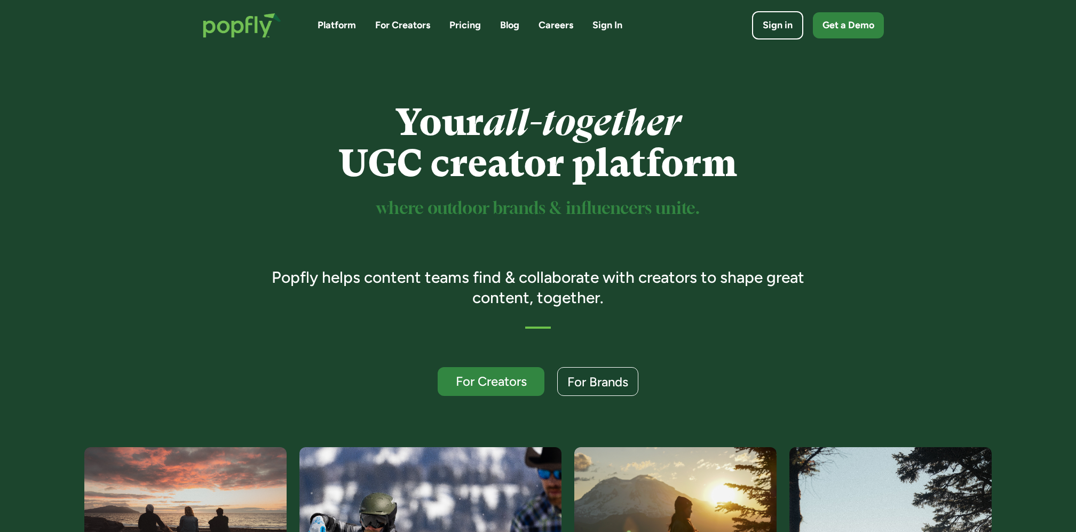
scroll to position [2684, 0]
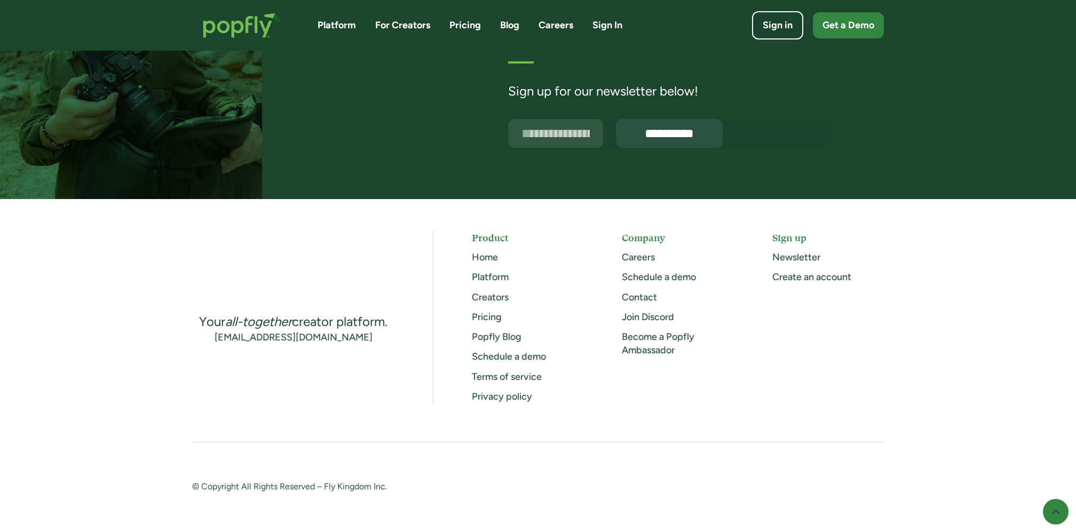
click at [505, 400] on link "Privacy policy" at bounding box center [502, 397] width 60 height 12
